Goal: Task Accomplishment & Management: Manage account settings

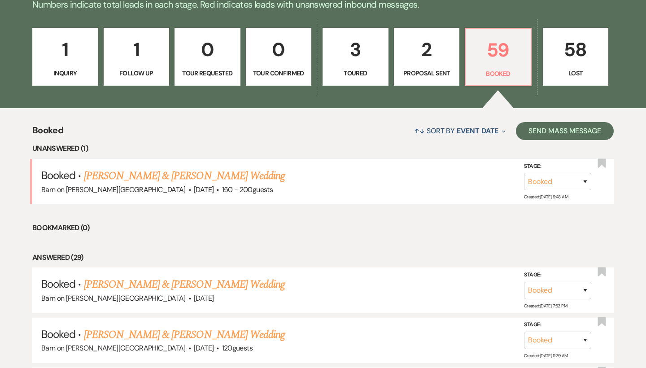
scroll to position [239, 0]
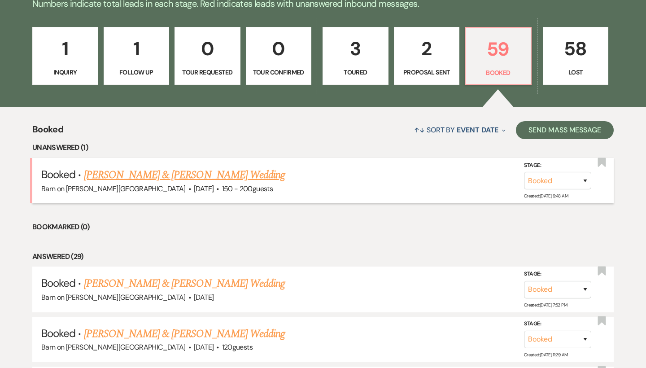
click at [274, 175] on link "[PERSON_NAME] & [PERSON_NAME] Wedding" at bounding box center [184, 175] width 201 height 16
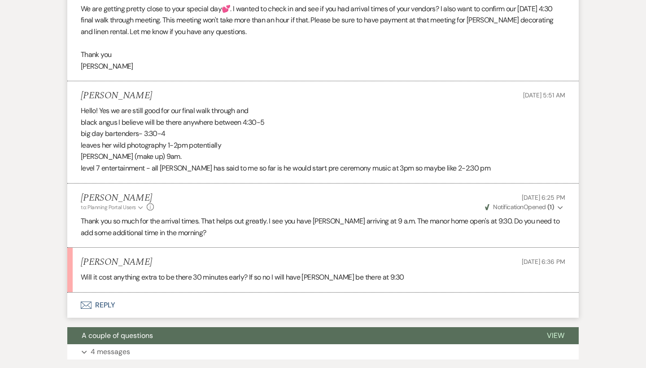
scroll to position [325, 0]
click at [109, 298] on button "Envelope Reply" at bounding box center [322, 304] width 511 height 25
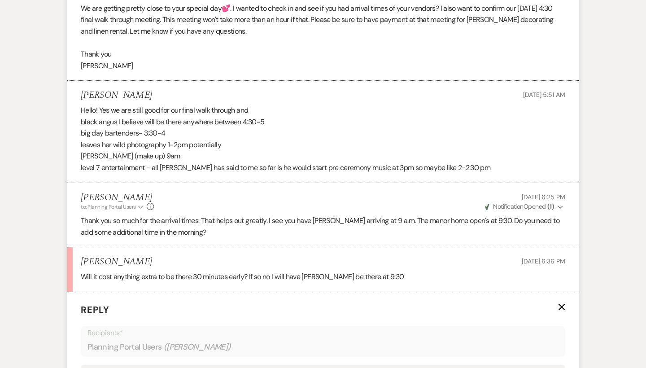
scroll to position [559, 0]
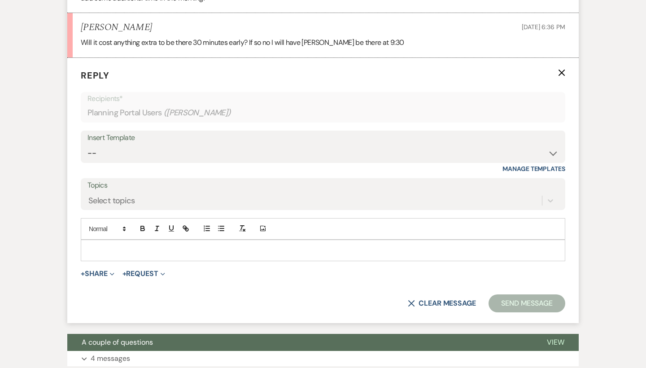
click at [120, 245] on p at bounding box center [323, 250] width 470 height 10
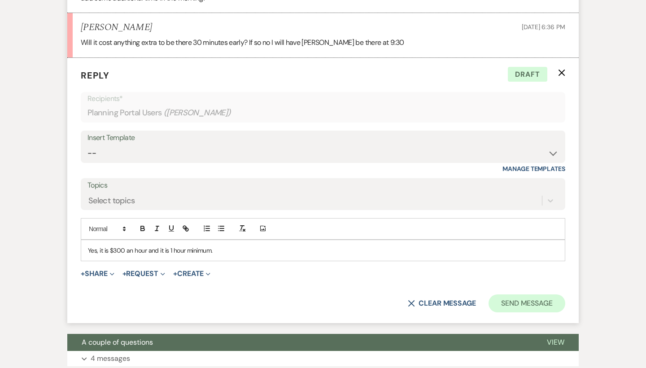
click at [540, 295] on button "Send Message" at bounding box center [527, 303] width 77 height 18
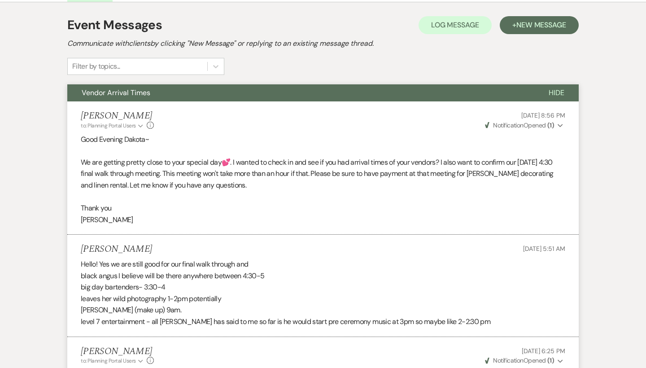
scroll to position [171, 0]
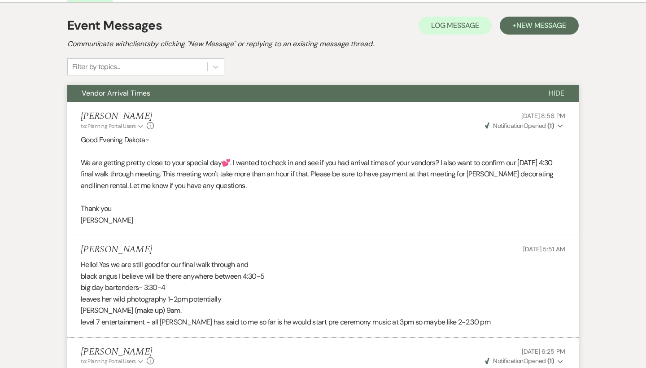
click at [560, 92] on span "Hide" at bounding box center [557, 92] width 16 height 9
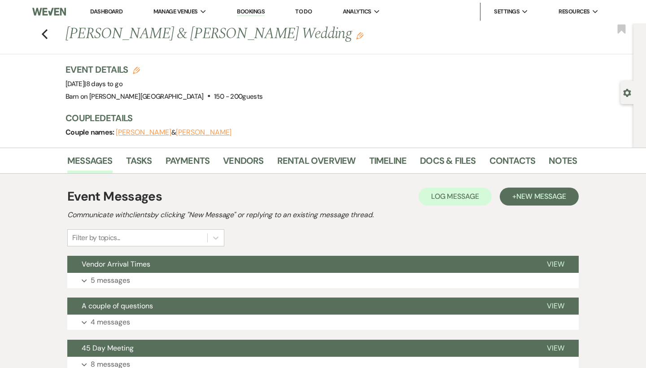
scroll to position [0, 0]
click at [45, 33] on icon "Previous" at bounding box center [44, 34] width 7 height 11
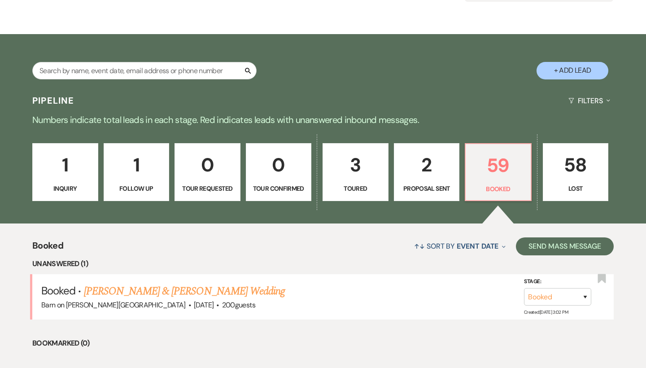
scroll to position [137, 0]
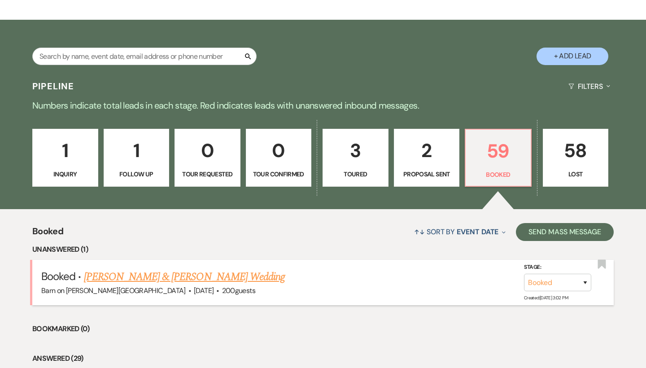
click at [143, 275] on link "[PERSON_NAME] & [PERSON_NAME] Wedding" at bounding box center [184, 277] width 201 height 16
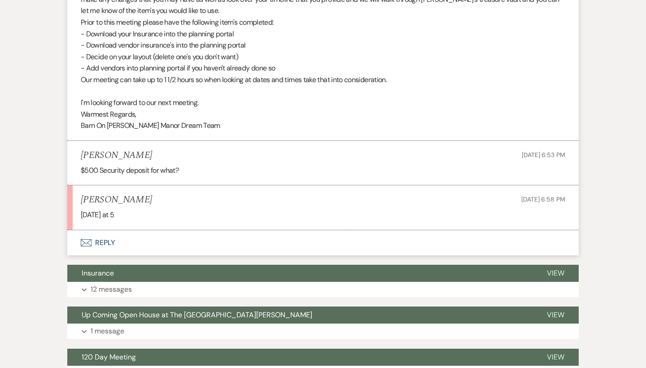
scroll to position [393, 0]
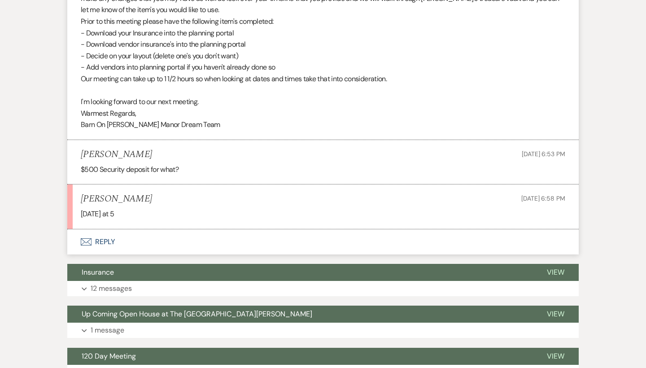
click at [109, 234] on button "Envelope Reply" at bounding box center [322, 241] width 511 height 25
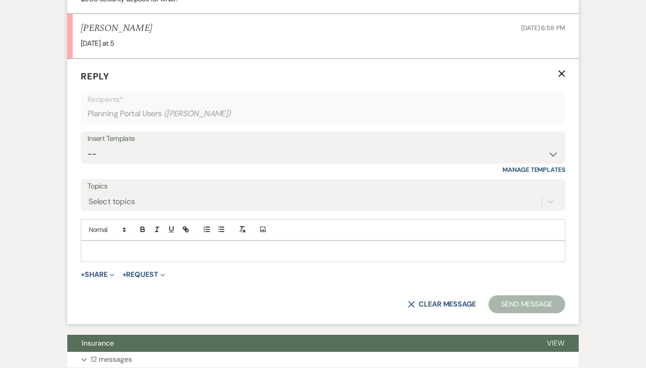
click at [139, 246] on p at bounding box center [323, 251] width 470 height 10
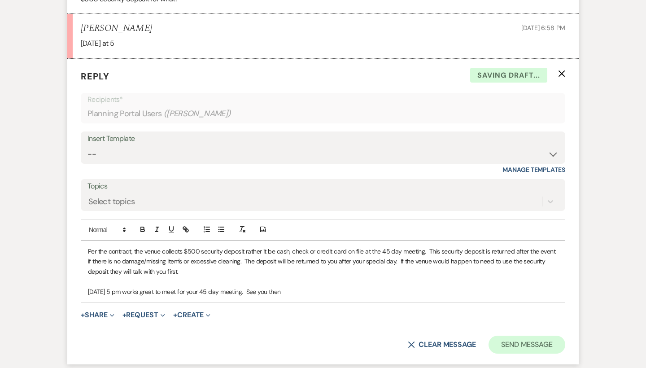
click at [543, 336] on button "Send Message" at bounding box center [527, 345] width 77 height 18
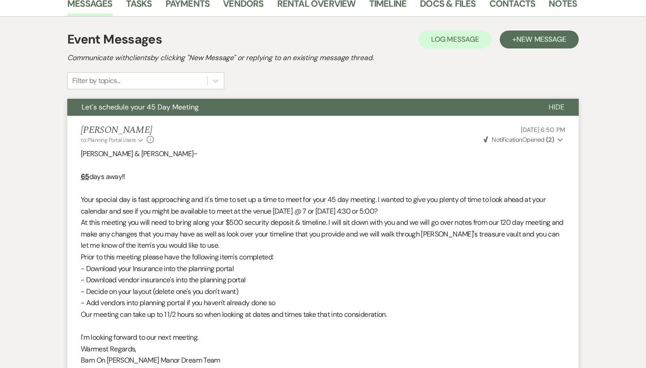
scroll to position [0, 0]
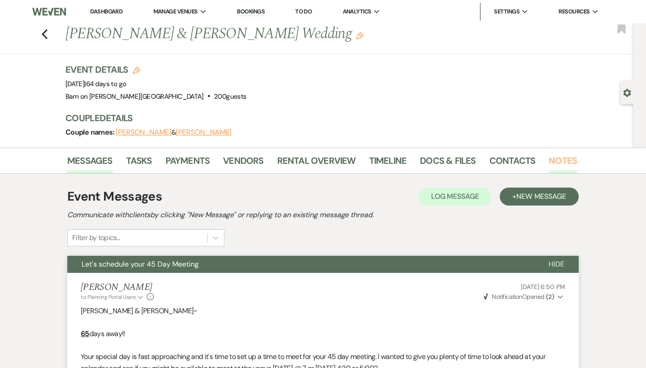
click at [562, 159] on link "Notes" at bounding box center [563, 163] width 28 height 20
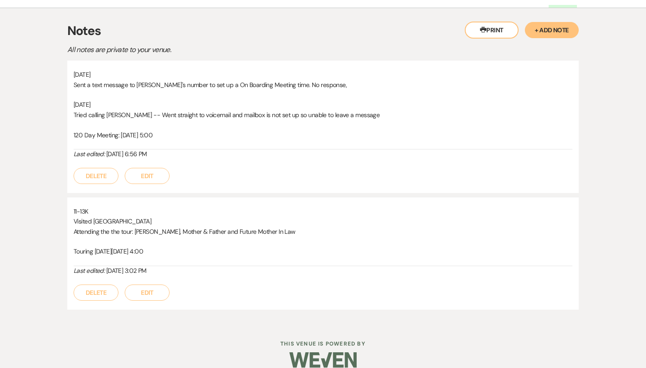
scroll to position [166, 0]
click at [146, 174] on button "Edit" at bounding box center [147, 175] width 45 height 16
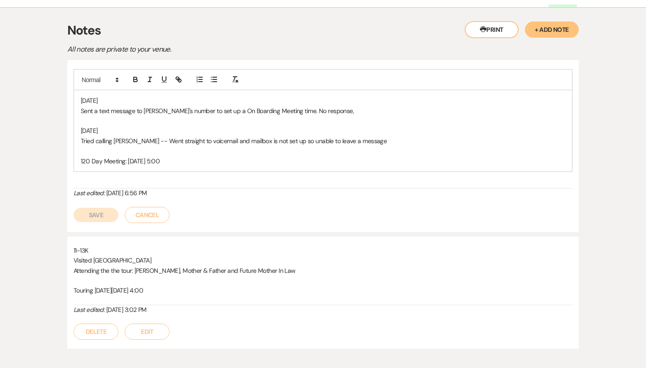
click at [218, 161] on p "120 Day Meeting: [DATE] 5:00" at bounding box center [323, 161] width 484 height 10
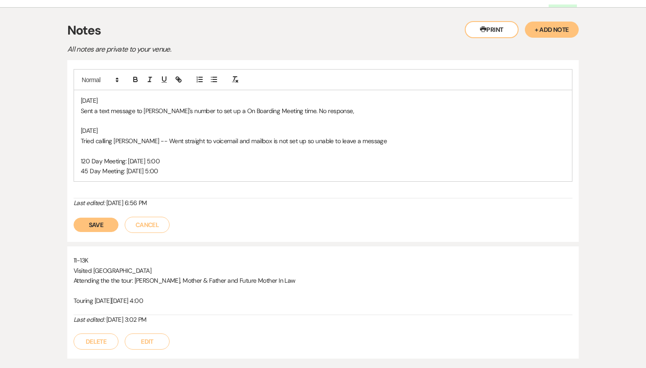
click at [107, 222] on button "Save" at bounding box center [96, 225] width 45 height 14
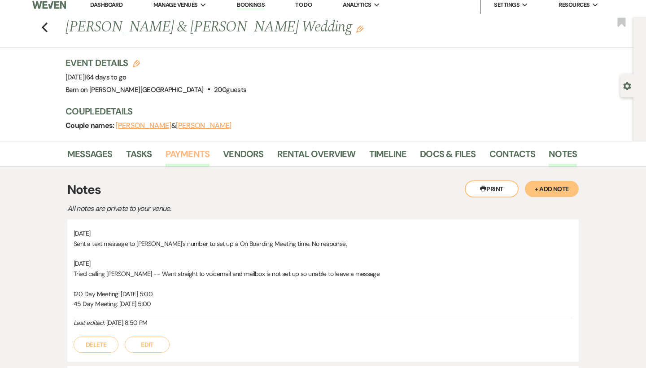
scroll to position [0, 0]
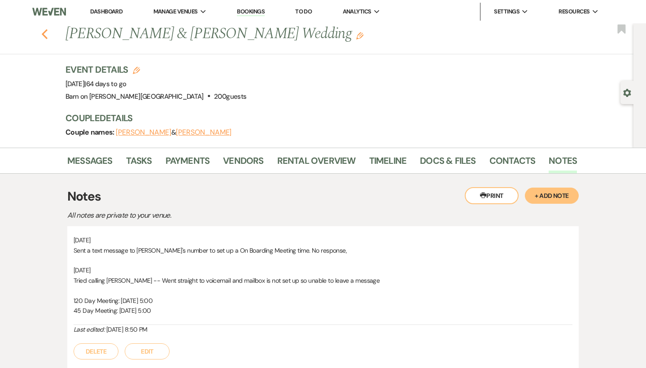
click at [46, 35] on icon "Previous" at bounding box center [44, 34] width 7 height 11
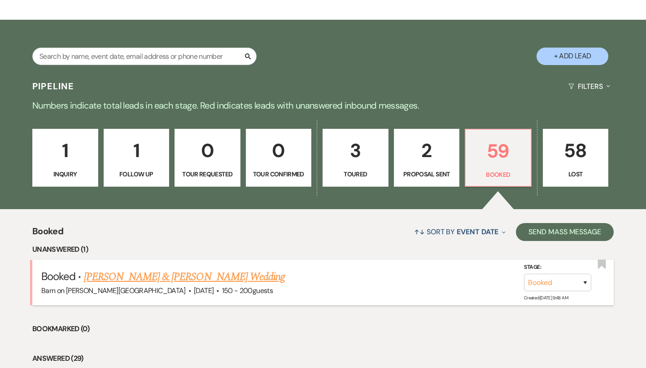
click at [124, 275] on link "[PERSON_NAME] & [PERSON_NAME] Wedding" at bounding box center [184, 277] width 201 height 16
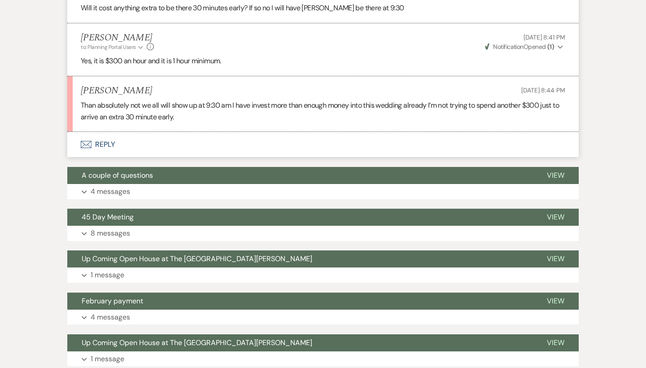
scroll to position [591, 0]
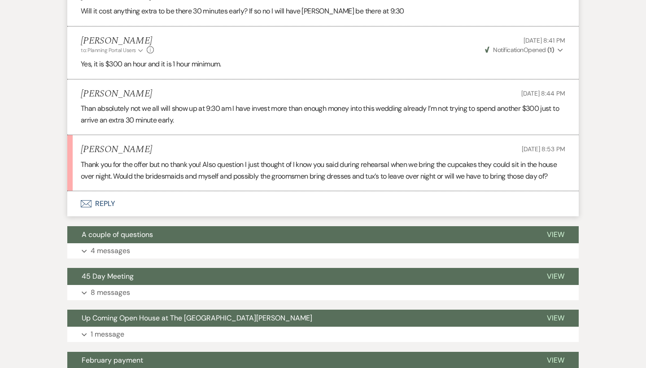
click at [111, 206] on button "Envelope Reply" at bounding box center [322, 203] width 511 height 25
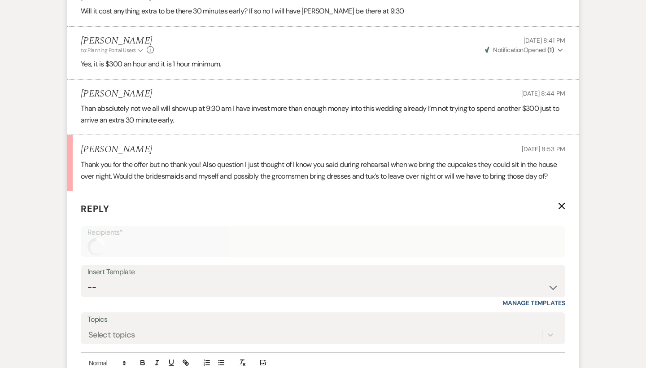
scroll to position [733, 0]
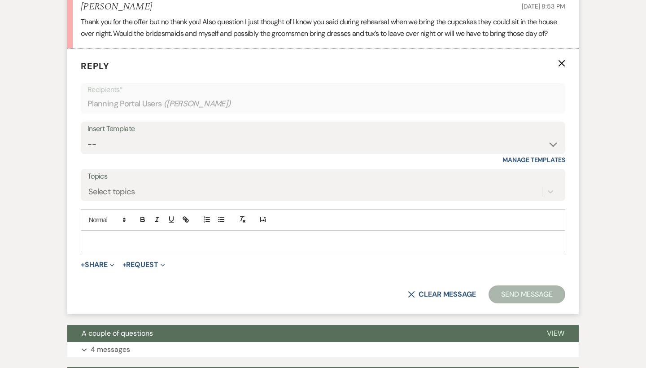
click at [142, 246] on p at bounding box center [323, 241] width 470 height 10
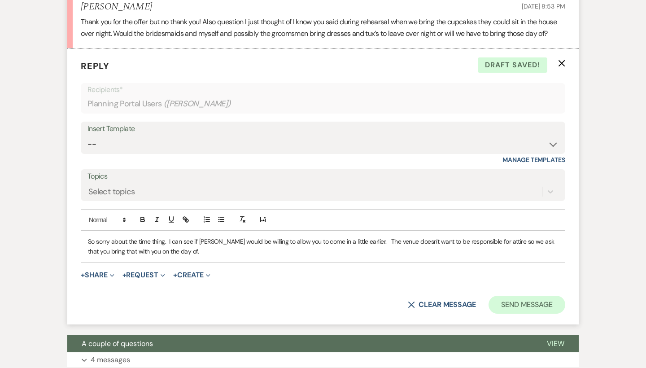
click at [503, 307] on button "Send Message" at bounding box center [527, 305] width 77 height 18
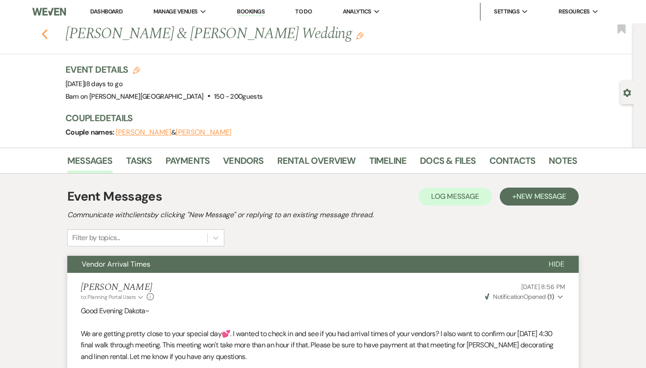
scroll to position [0, 0]
click at [44, 31] on icon "Previous" at bounding box center [44, 34] width 7 height 11
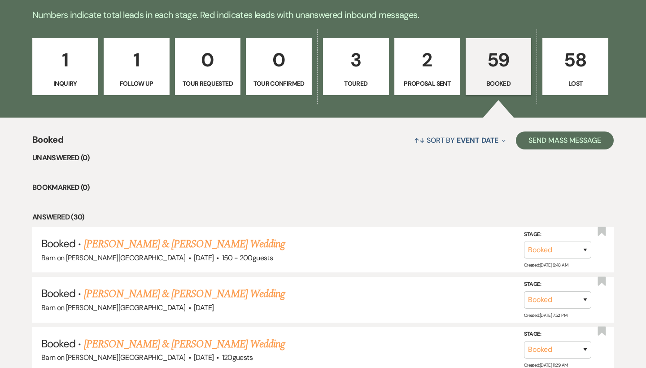
scroll to position [209, 0]
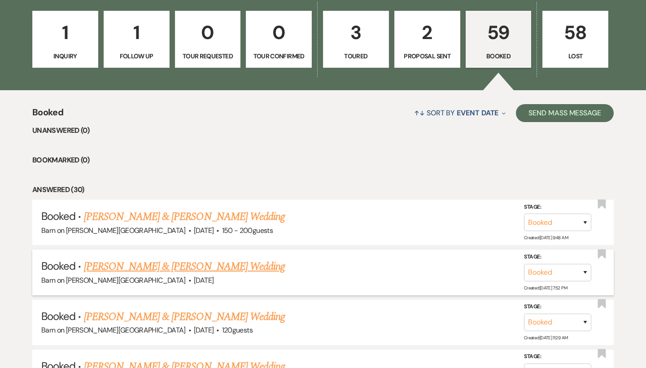
scroll to position [254, 0]
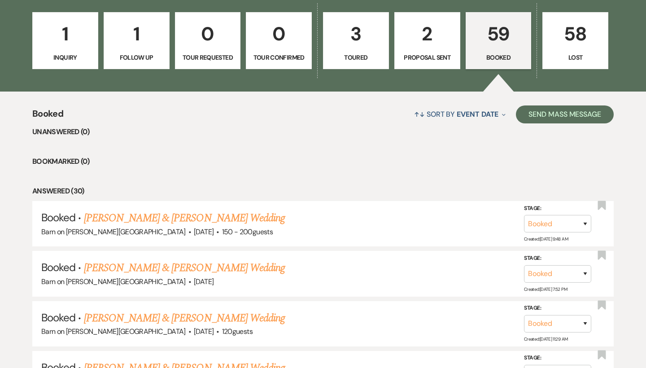
click at [85, 48] on p "1" at bounding box center [65, 34] width 54 height 30
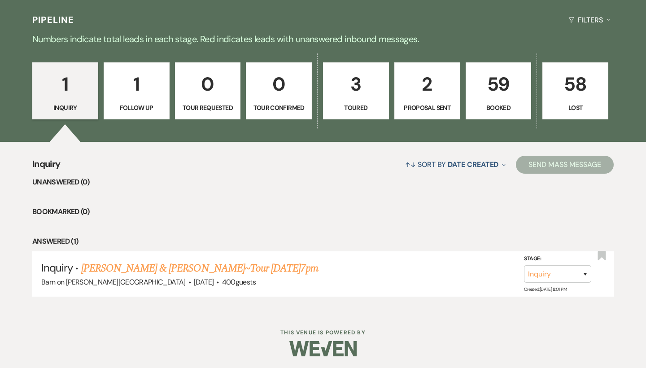
scroll to position [203, 0]
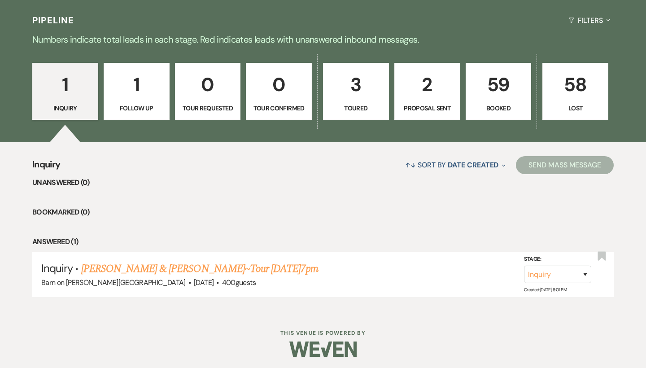
click at [129, 99] on p "1" at bounding box center [136, 85] width 54 height 30
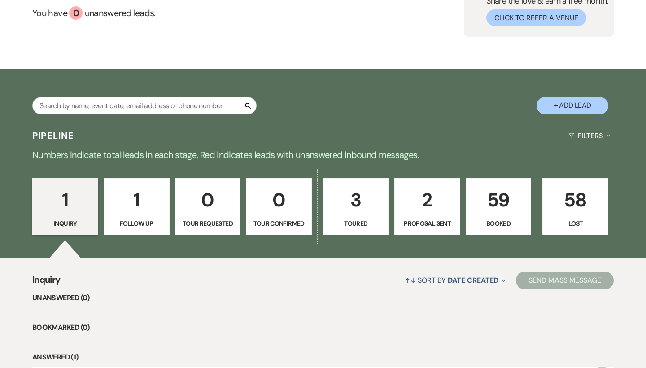
select select "9"
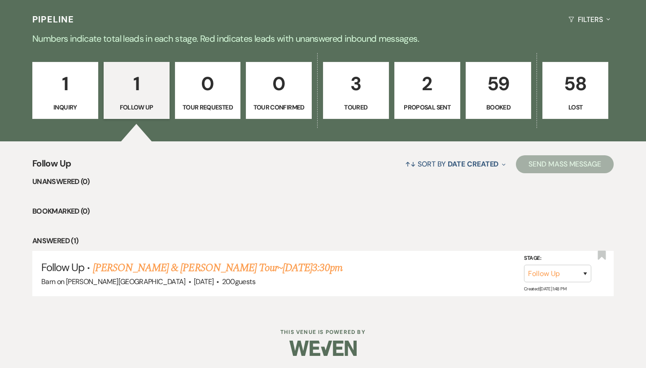
scroll to position [203, 0]
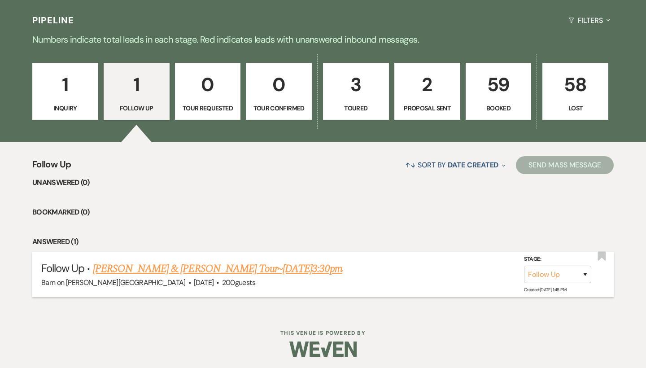
click at [176, 272] on link "Faith Harding & Griffin Dean Tour~Aug 10@3:30pm" at bounding box center [217, 269] width 249 height 16
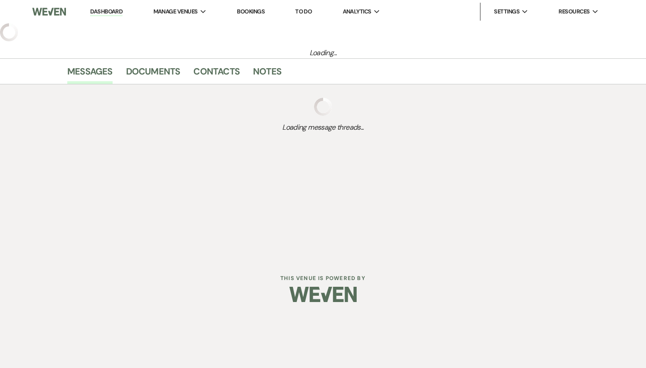
select select "9"
select select "12"
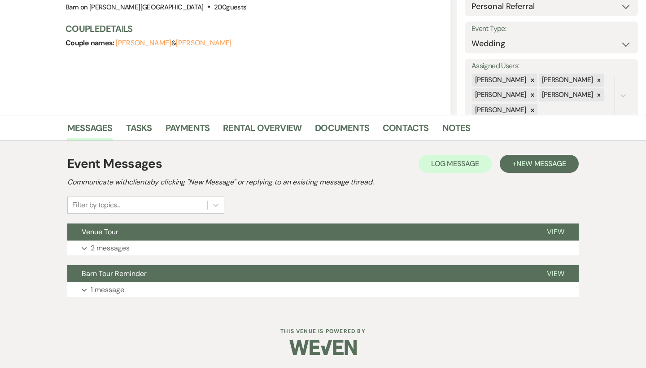
scroll to position [110, 0]
click at [559, 232] on span "View" at bounding box center [555, 231] width 17 height 9
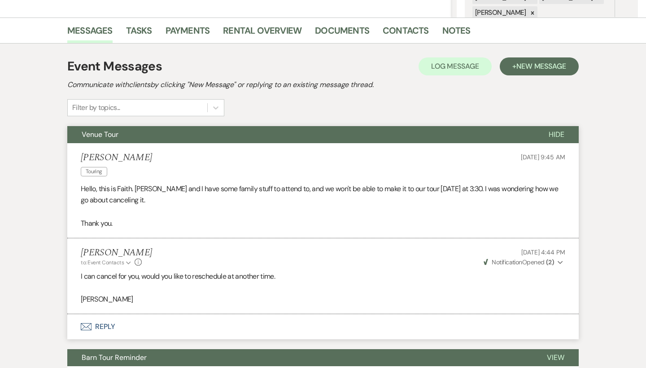
scroll to position [208, 0]
click at [561, 135] on span "Hide" at bounding box center [557, 134] width 16 height 9
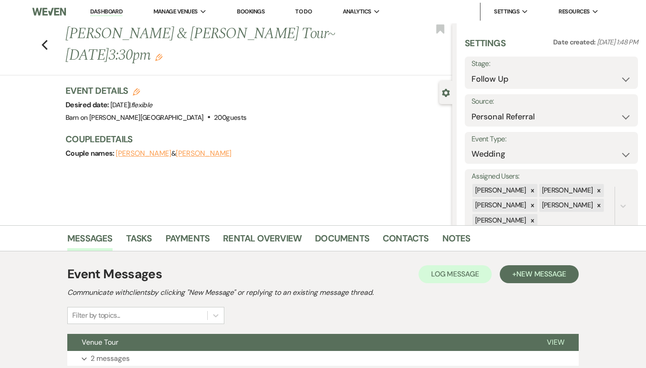
scroll to position [0, 0]
click at [45, 45] on icon "Previous" at bounding box center [44, 44] width 7 height 11
select select "9"
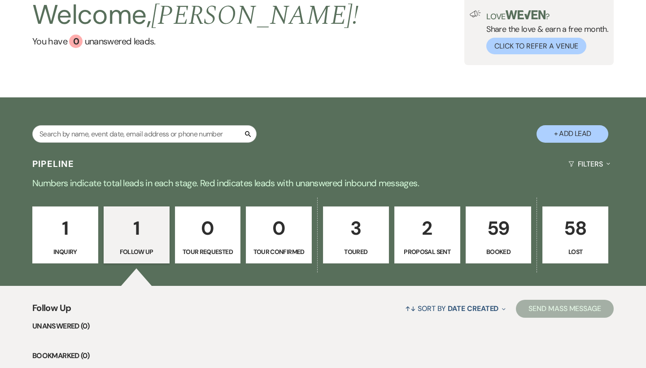
scroll to position [58, 0]
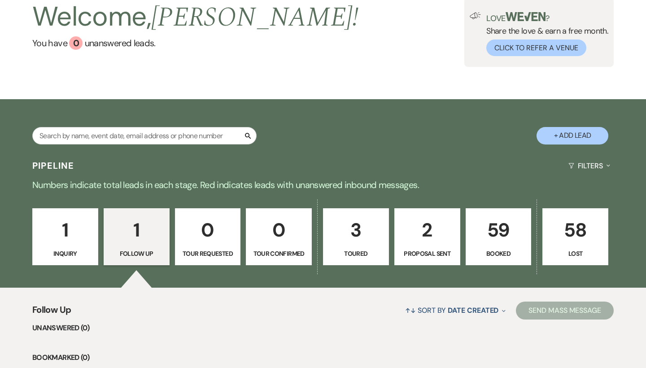
click at [354, 240] on p "3" at bounding box center [356, 230] width 54 height 30
select select "5"
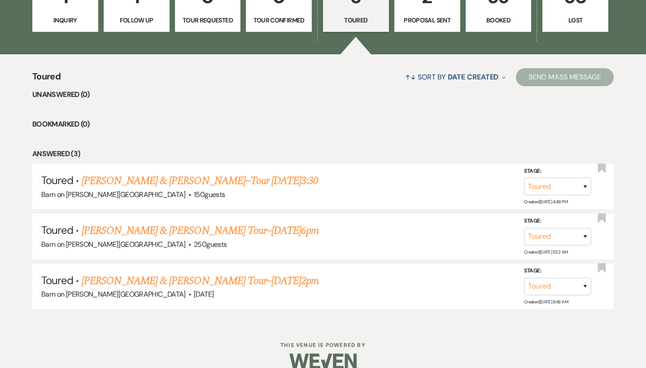
scroll to position [293, 0]
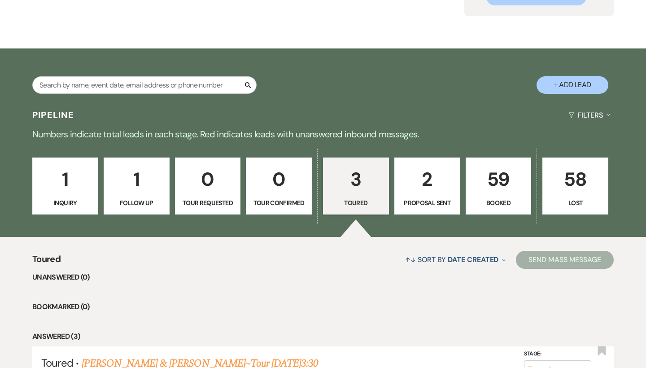
click at [415, 200] on p "Proposal Sent" at bounding box center [427, 203] width 54 height 10
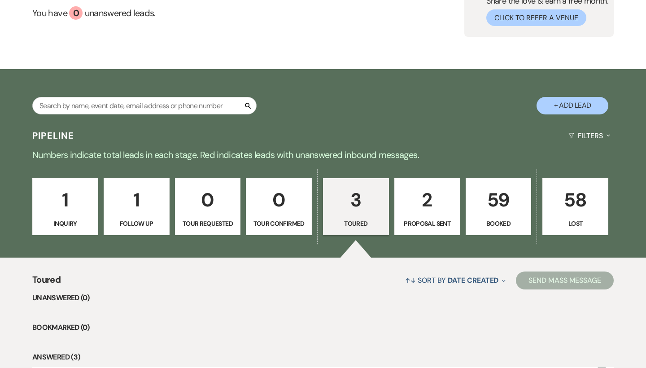
select select "6"
